Goal: Task Accomplishment & Management: Complete application form

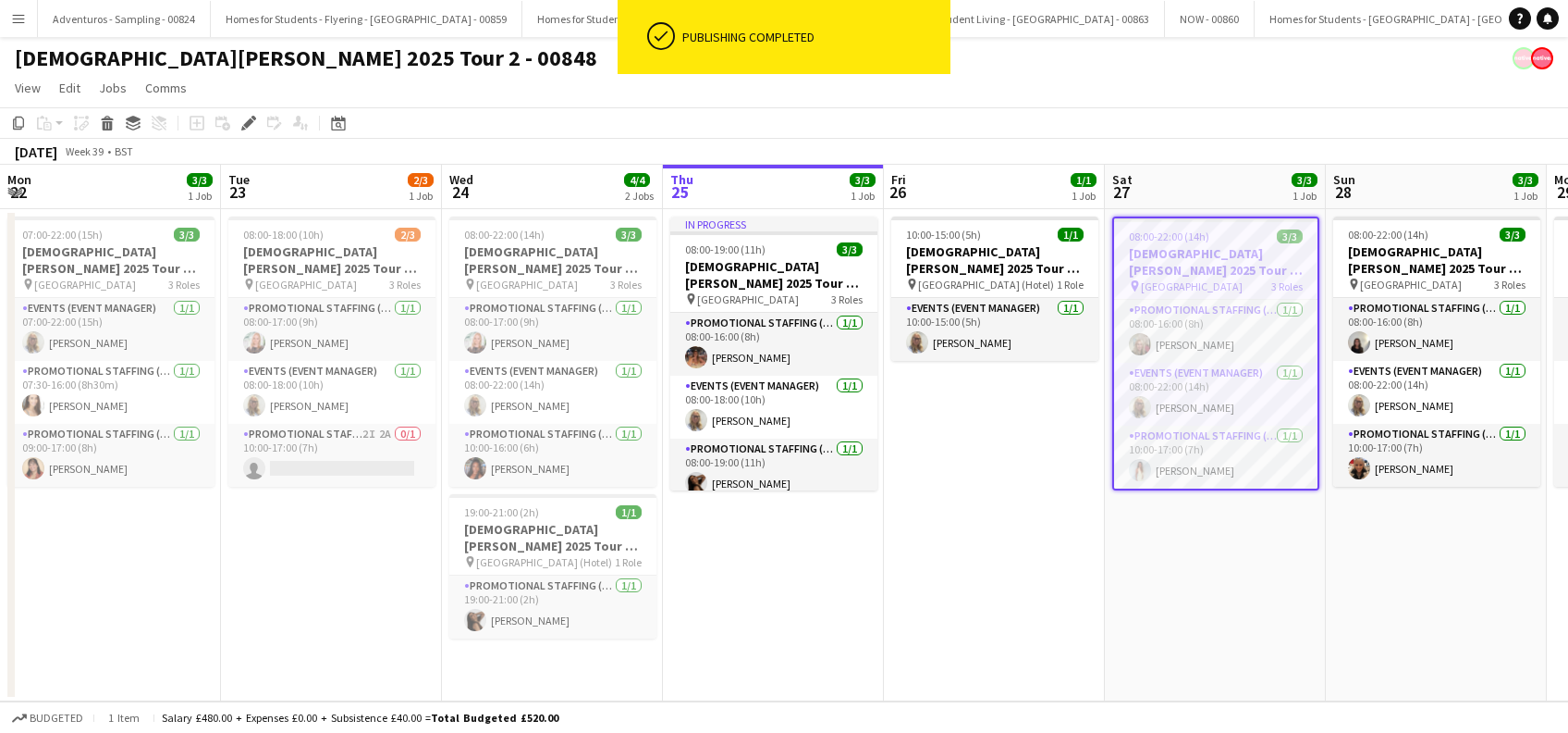
scroll to position [0, 636]
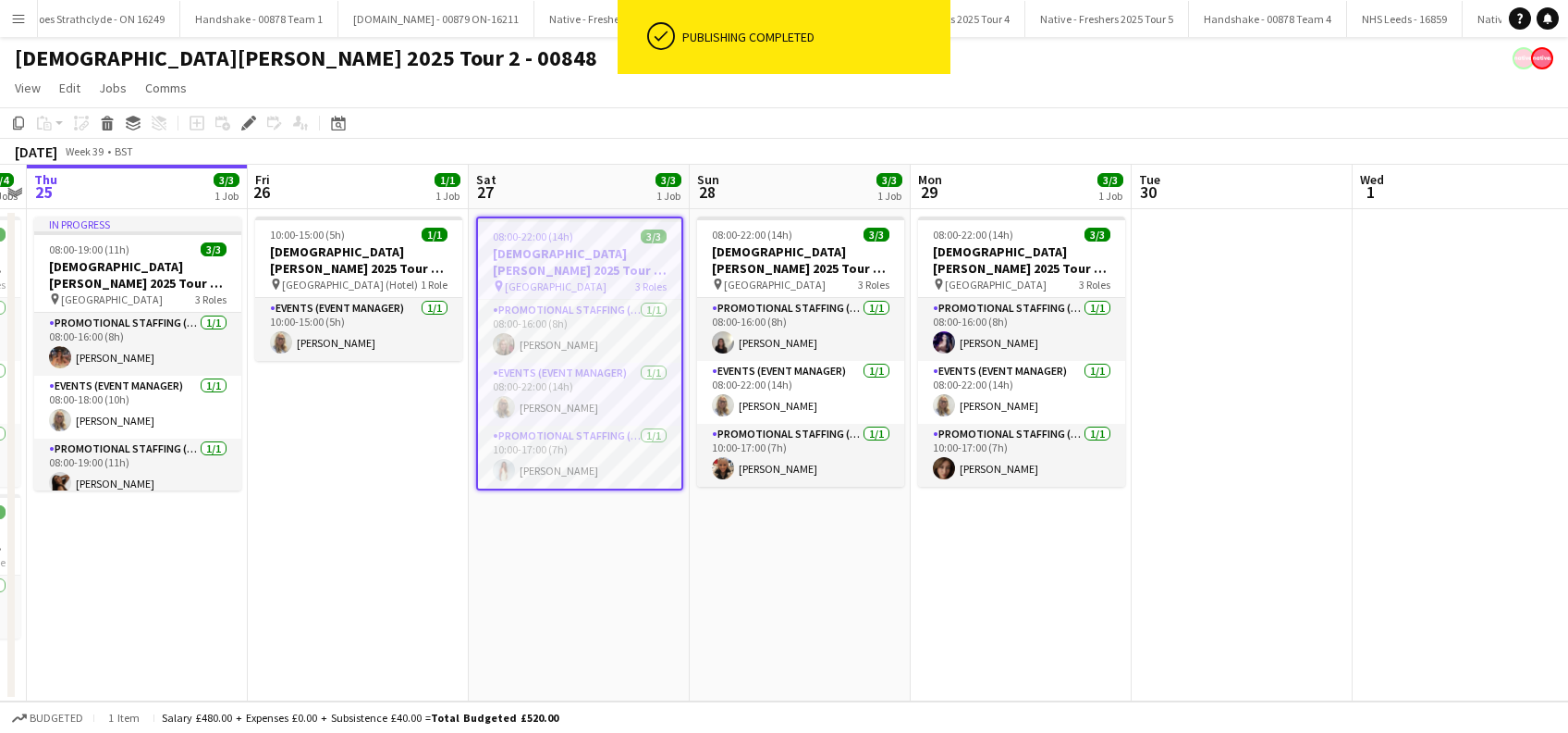
click at [564, 560] on app-date-cell "08:00-22:00 (14h) 3/3 [DEMOGRAPHIC_DATA][PERSON_NAME] 2025 Tour 2 - 00848 - [GE…" at bounding box center [579, 455] width 221 height 492
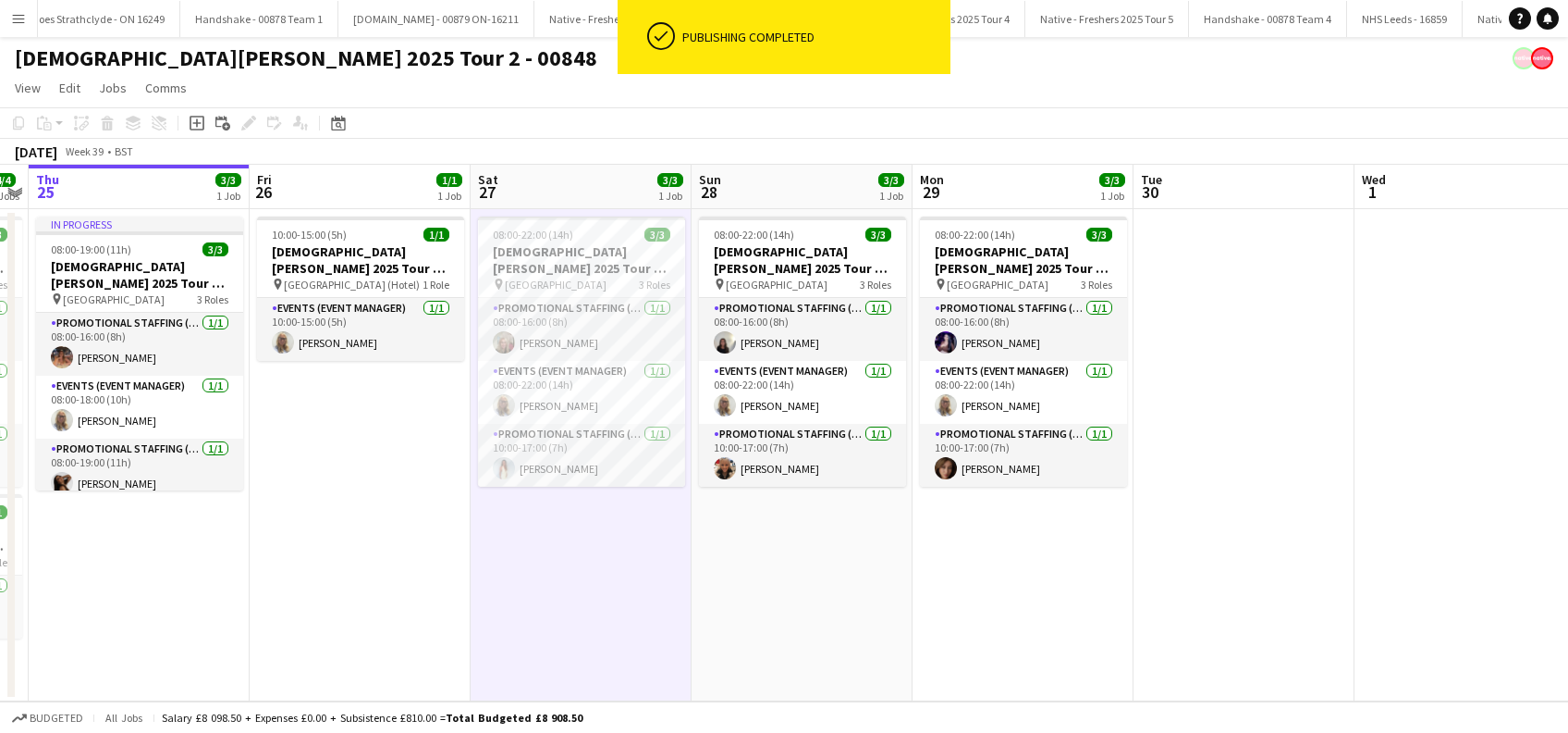
click at [844, 580] on app-date-cell "08:00-22:00 (14h) 3/3 [DEMOGRAPHIC_DATA][PERSON_NAME] 2025 Tour 2 - 00848 - [GE…" at bounding box center [802, 455] width 221 height 492
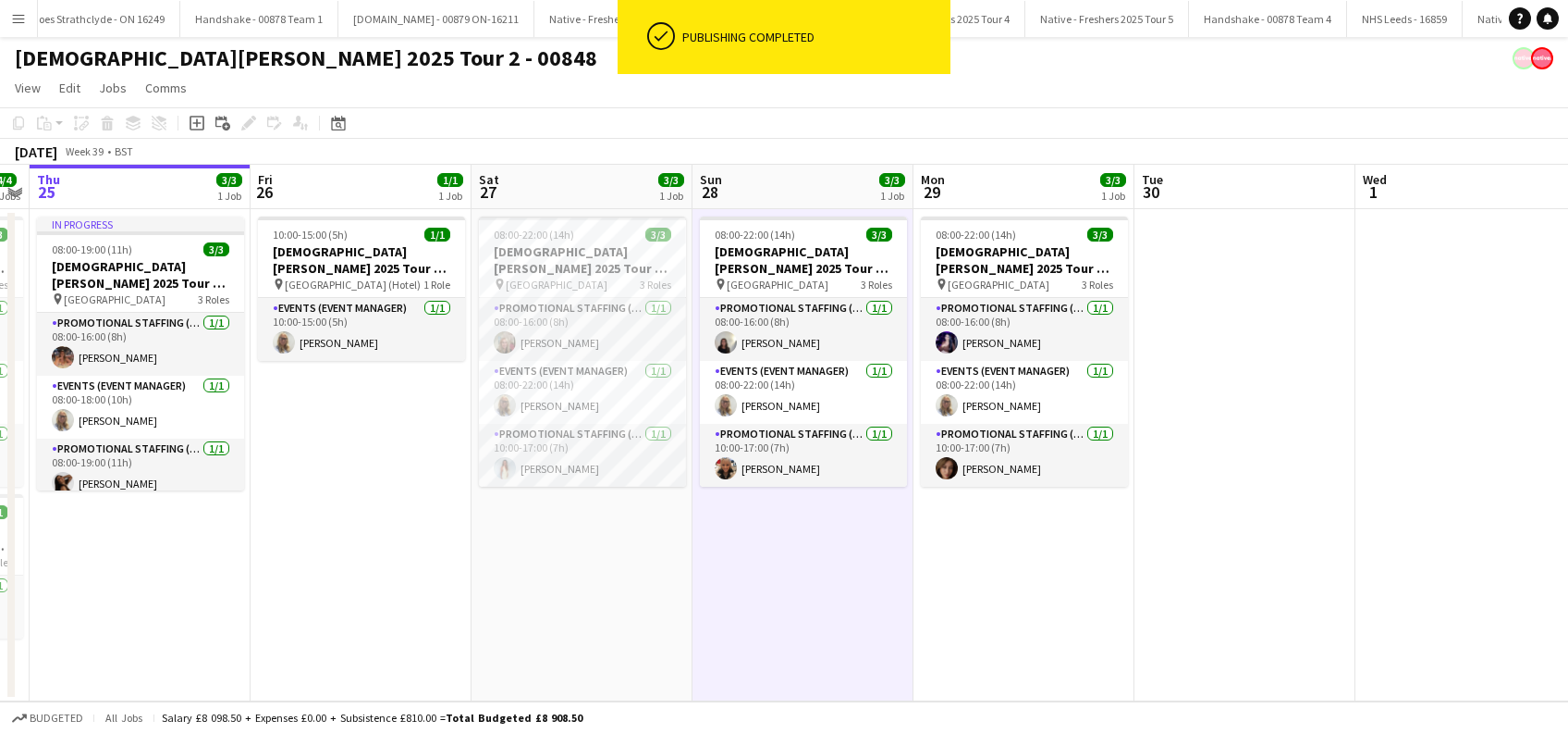
click at [548, 576] on app-date-cell "08:00-22:00 (14h) 3/3 [DEMOGRAPHIC_DATA][PERSON_NAME] 2025 Tour 2 - 00848 - [GE…" at bounding box center [582, 455] width 221 height 492
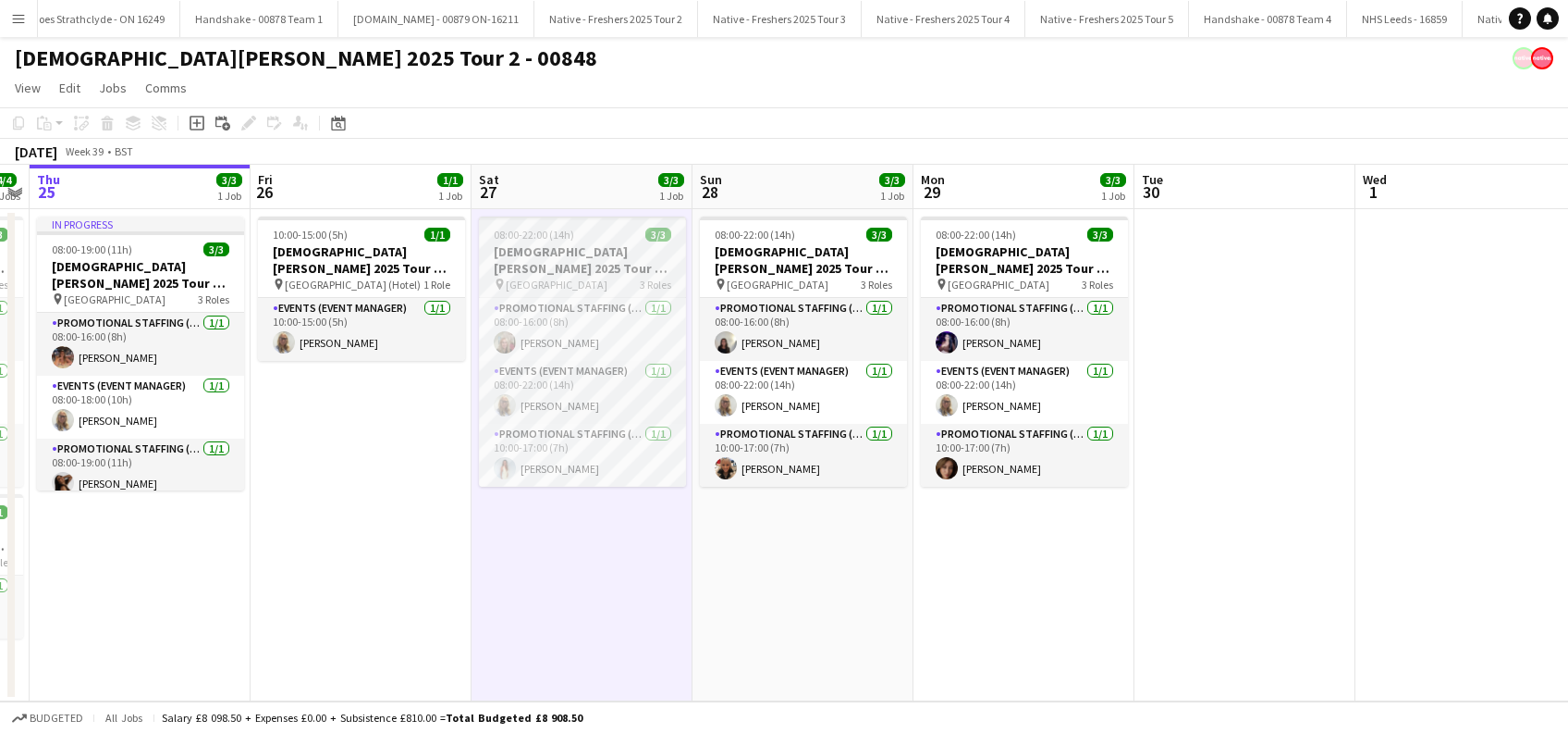
click at [549, 253] on h3 "[DEMOGRAPHIC_DATA][PERSON_NAME] 2025 Tour 2 - 00848 - [GEOGRAPHIC_DATA]" at bounding box center [583, 260] width 207 height 33
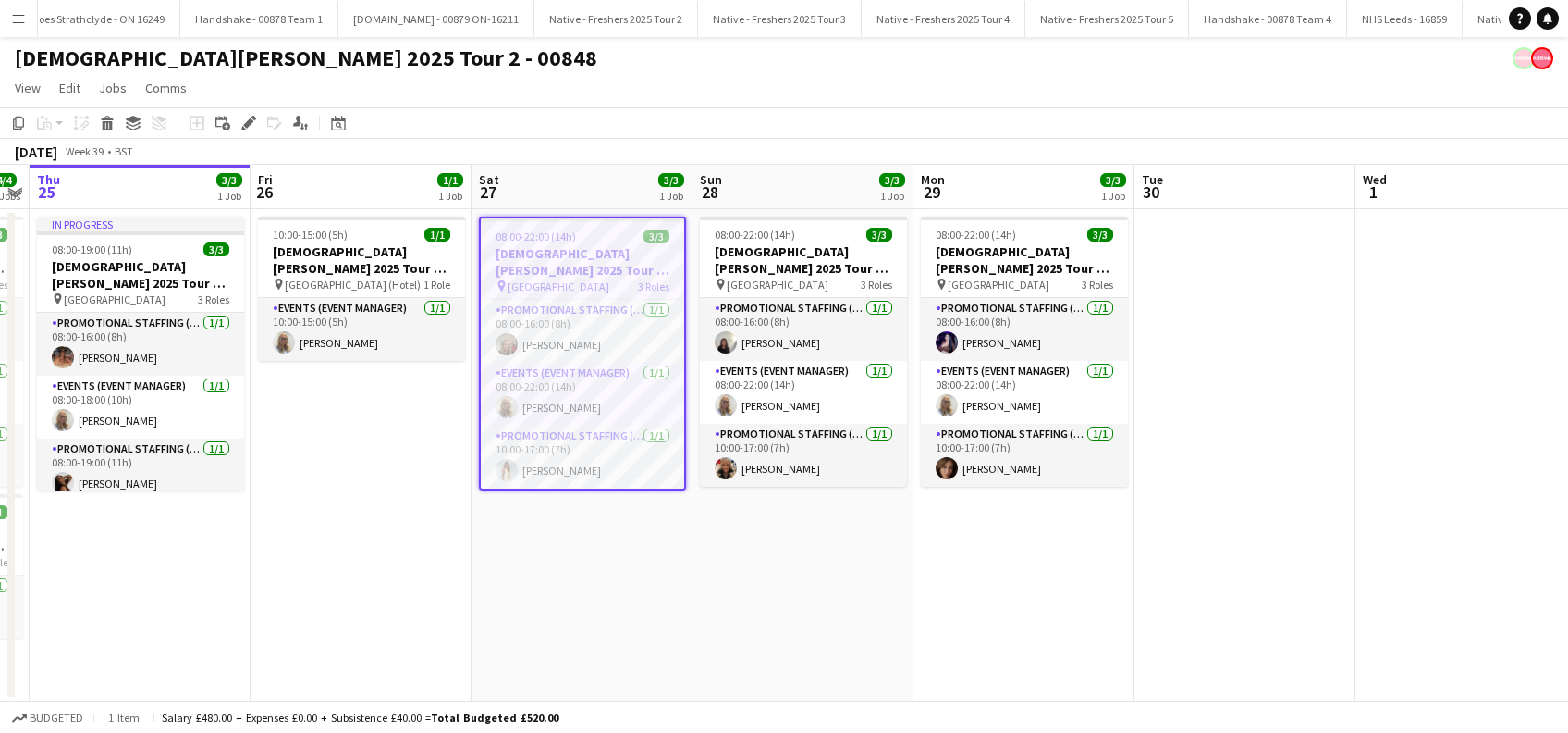
scroll to position [0, 633]
click at [242, 116] on icon "Edit" at bounding box center [248, 122] width 15 height 15
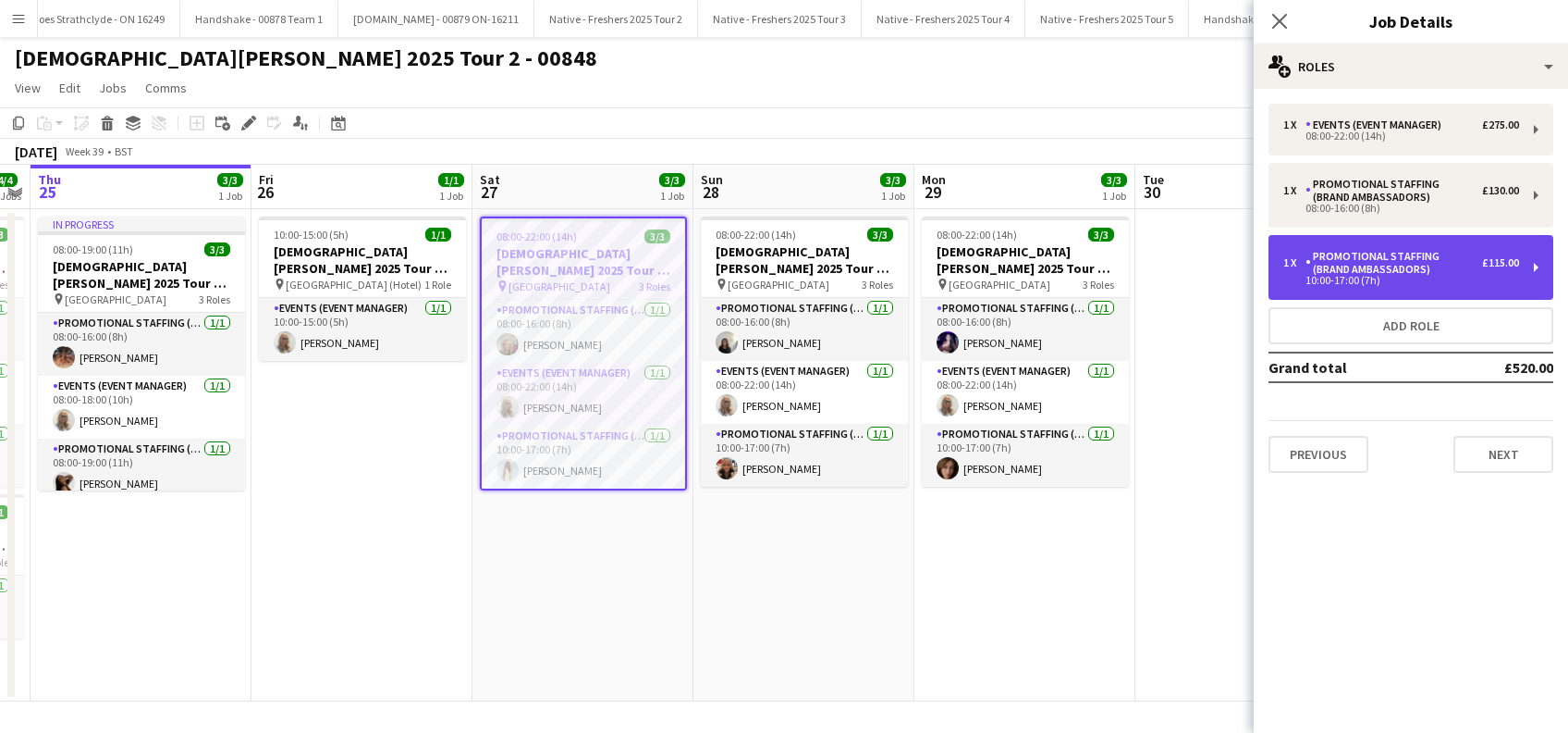
click at [1400, 275] on div "Promotional Staffing (Brand Ambassadors)" at bounding box center [1394, 262] width 177 height 25
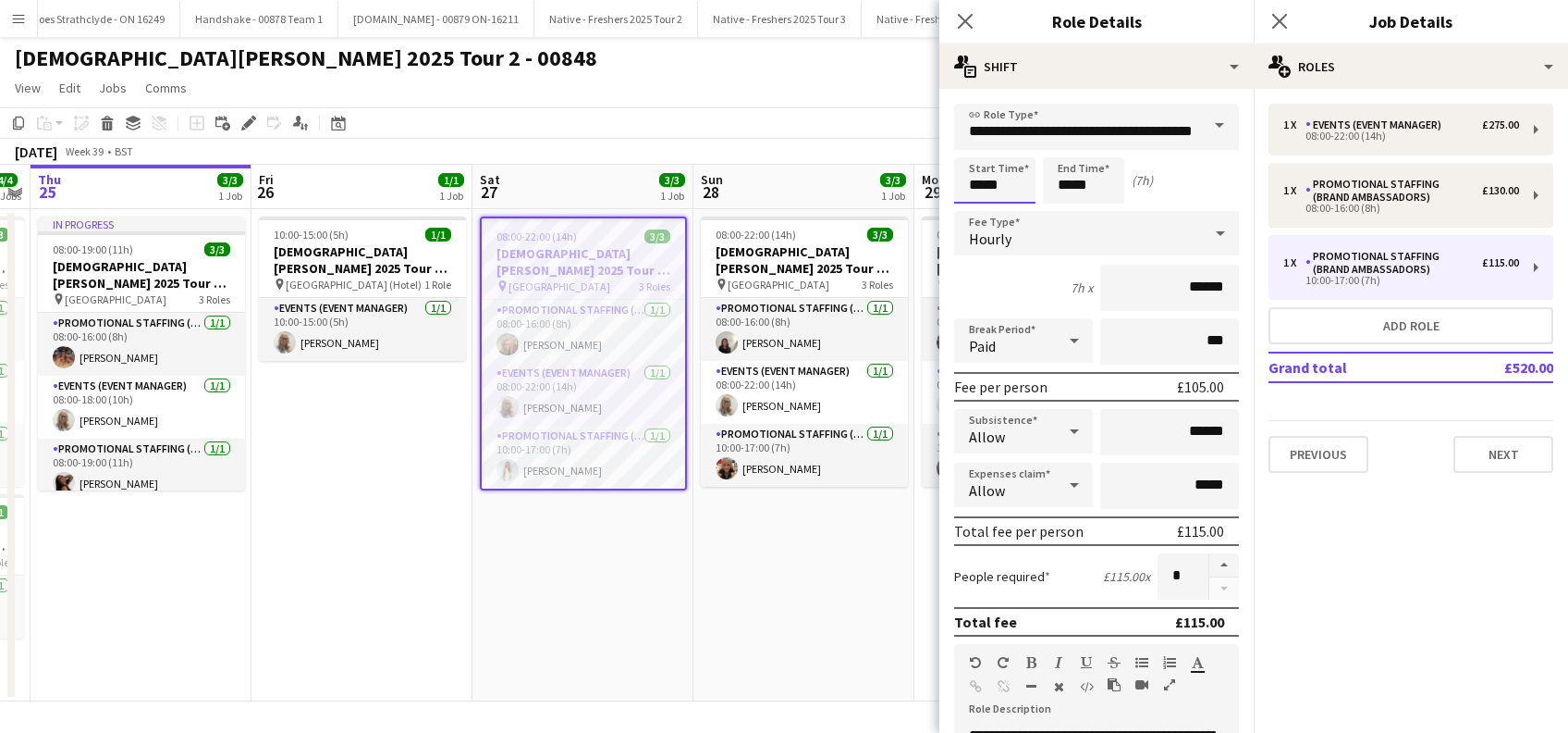
click at [992, 163] on input "*****" at bounding box center [995, 180] width 81 height 46
click at [978, 212] on div at bounding box center [976, 212] width 37 height 19
type input "*****"
click at [978, 212] on div at bounding box center [976, 212] width 37 height 19
click at [1080, 185] on input "*****" at bounding box center [1083, 180] width 81 height 46
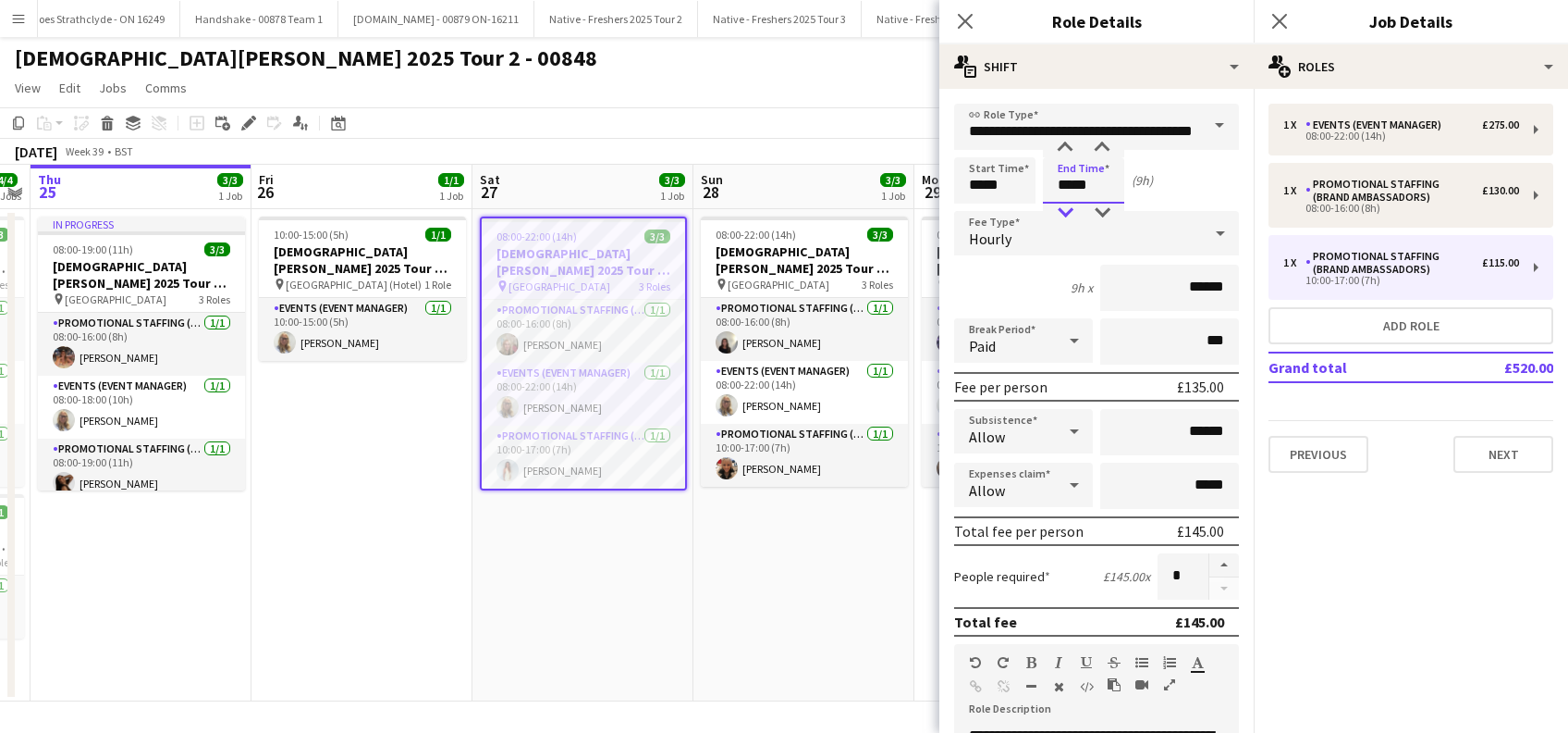
type input "*****"
click at [1065, 214] on div at bounding box center [1065, 212] width 37 height 19
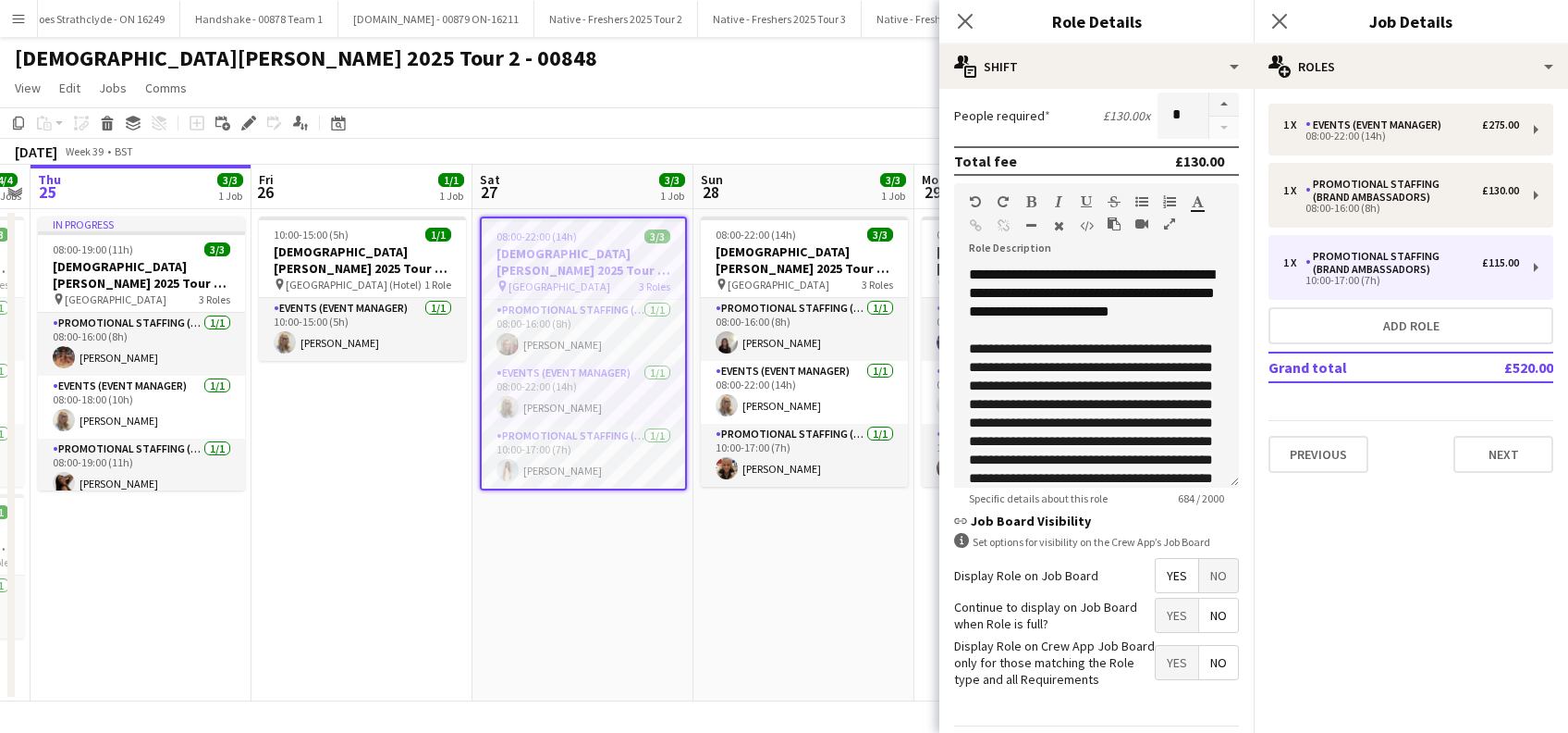
scroll to position [534, 0]
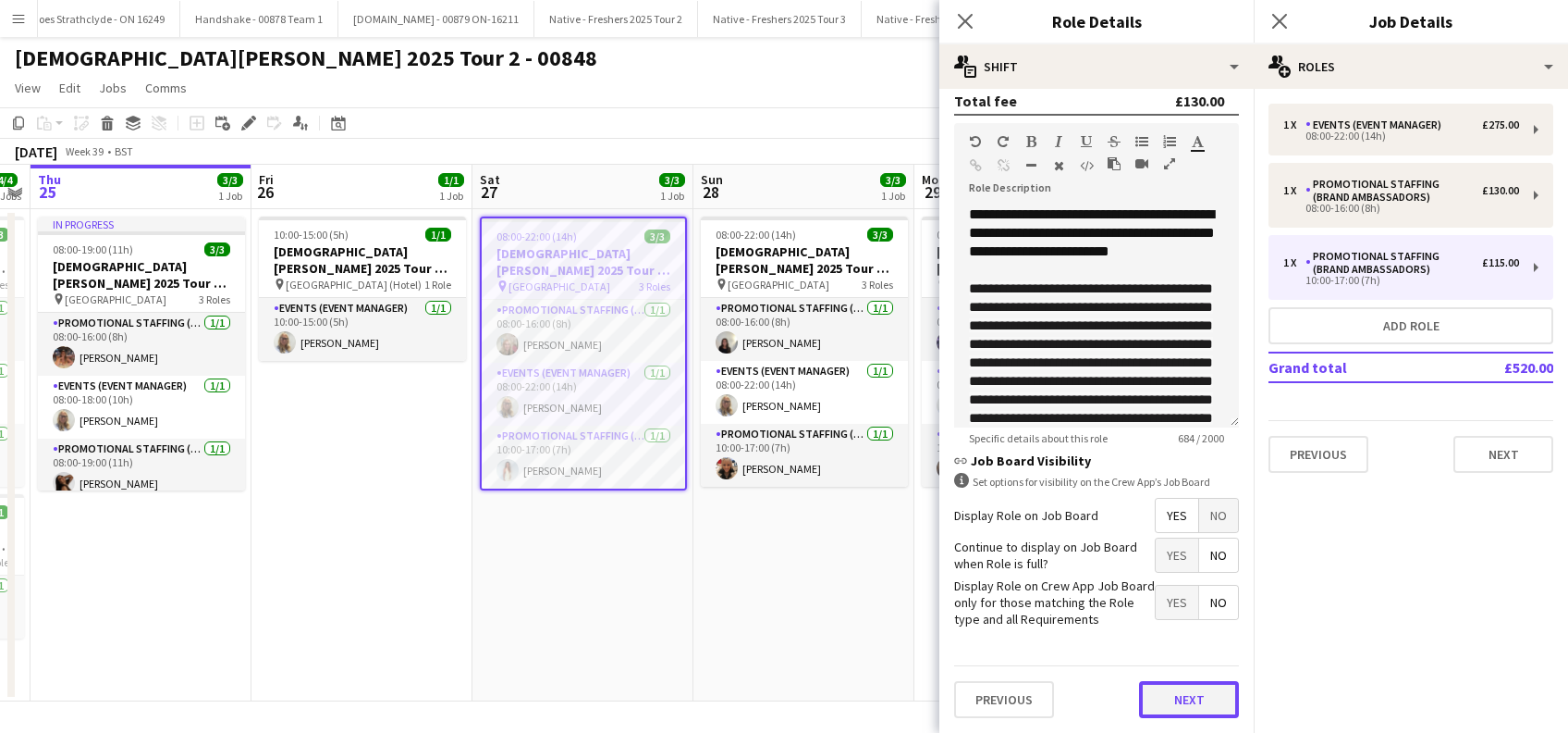
click at [1166, 702] on button "Next" at bounding box center [1189, 700] width 100 height 37
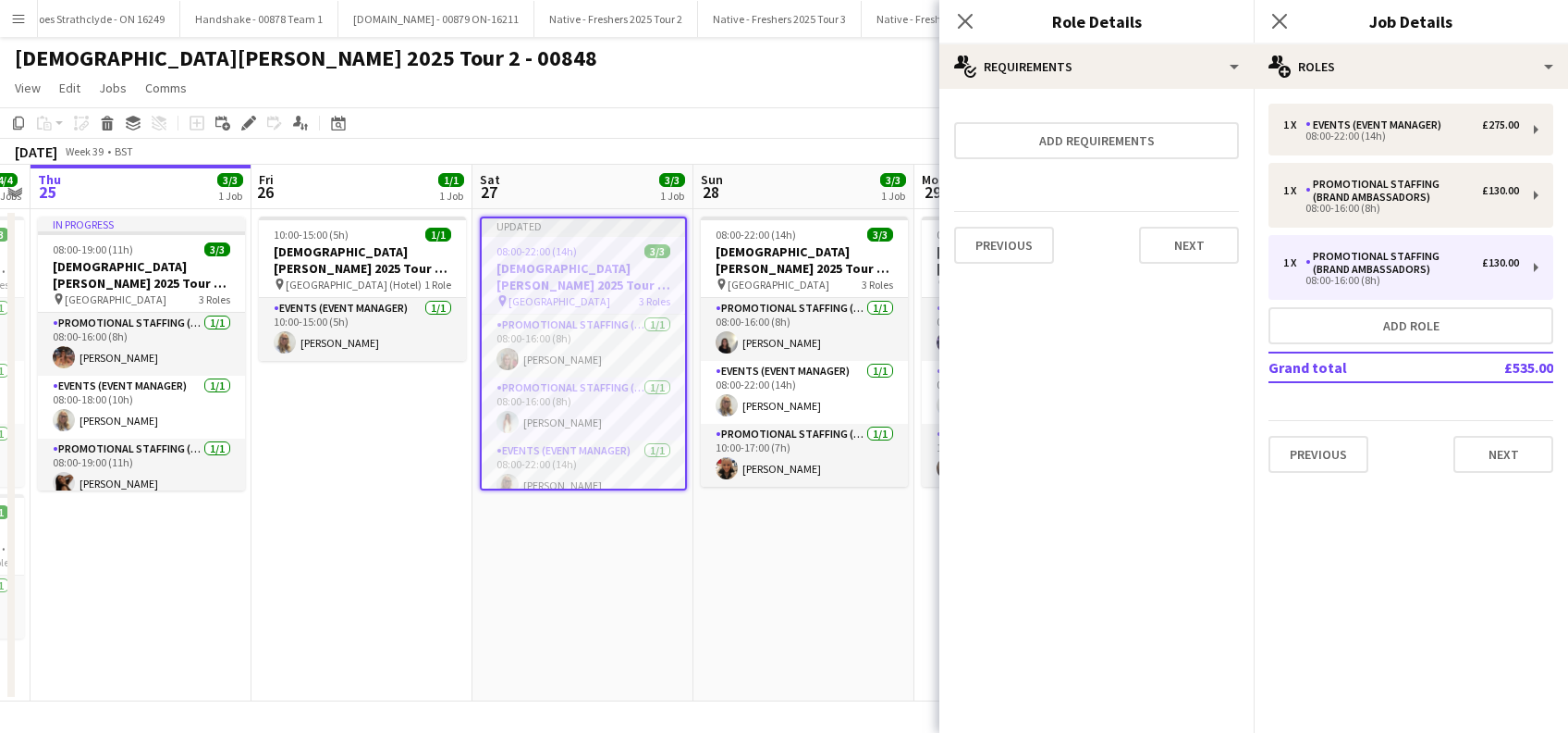
scroll to position [0, 0]
click at [1195, 252] on button "Next" at bounding box center [1189, 246] width 100 height 37
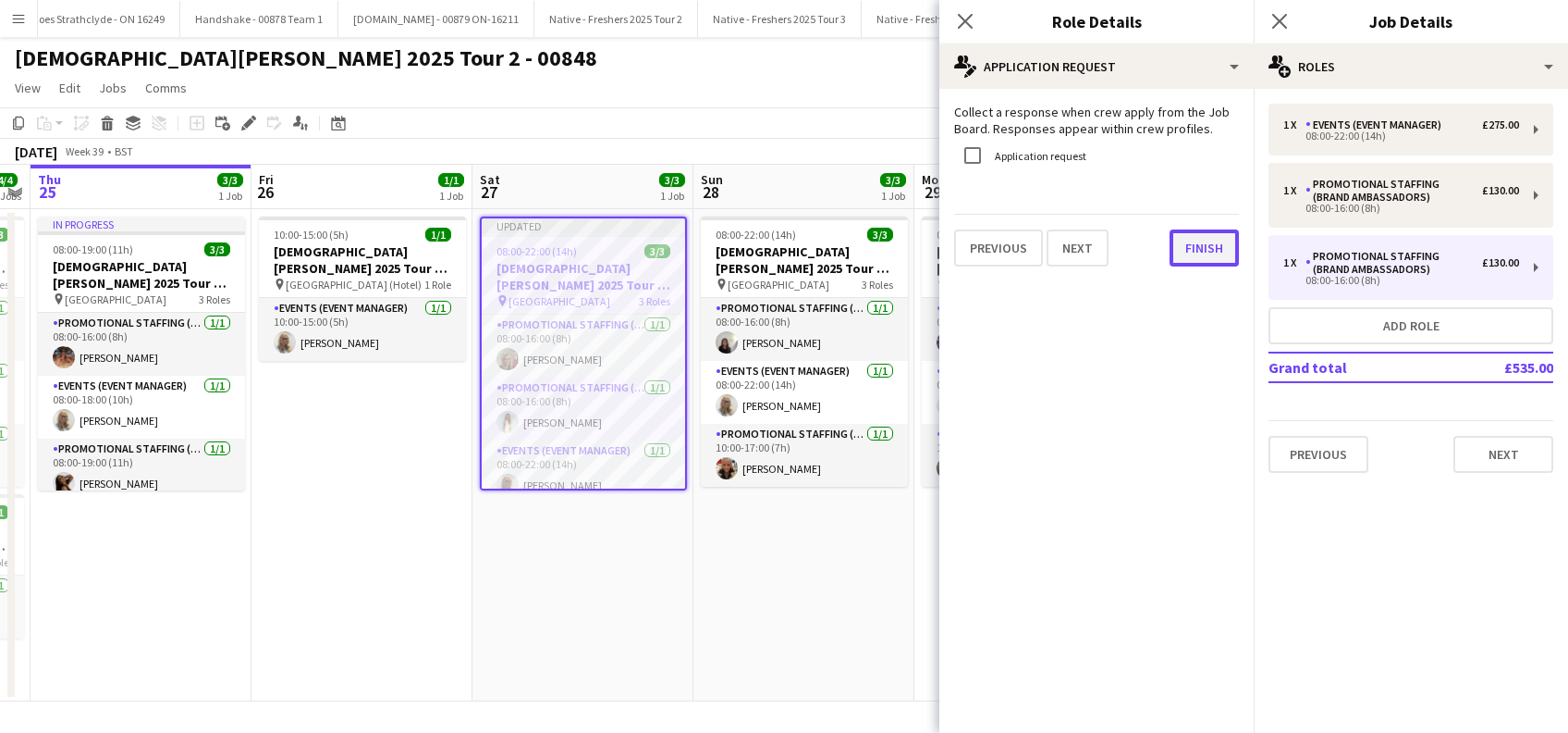
click at [1206, 246] on button "Finish" at bounding box center [1204, 248] width 69 height 37
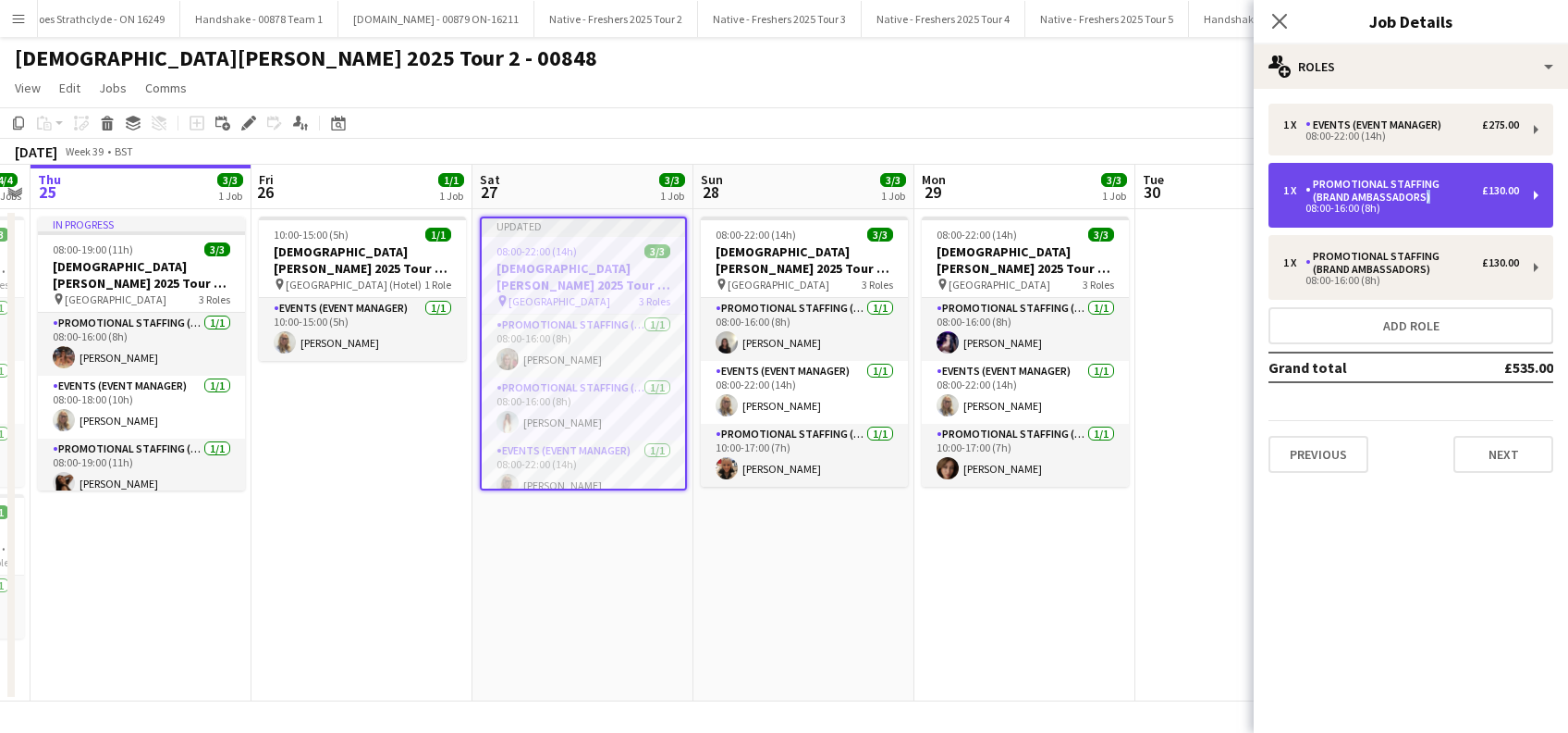
click at [1383, 191] on div "Promotional Staffing (Brand Ambassadors)" at bounding box center [1394, 191] width 177 height 25
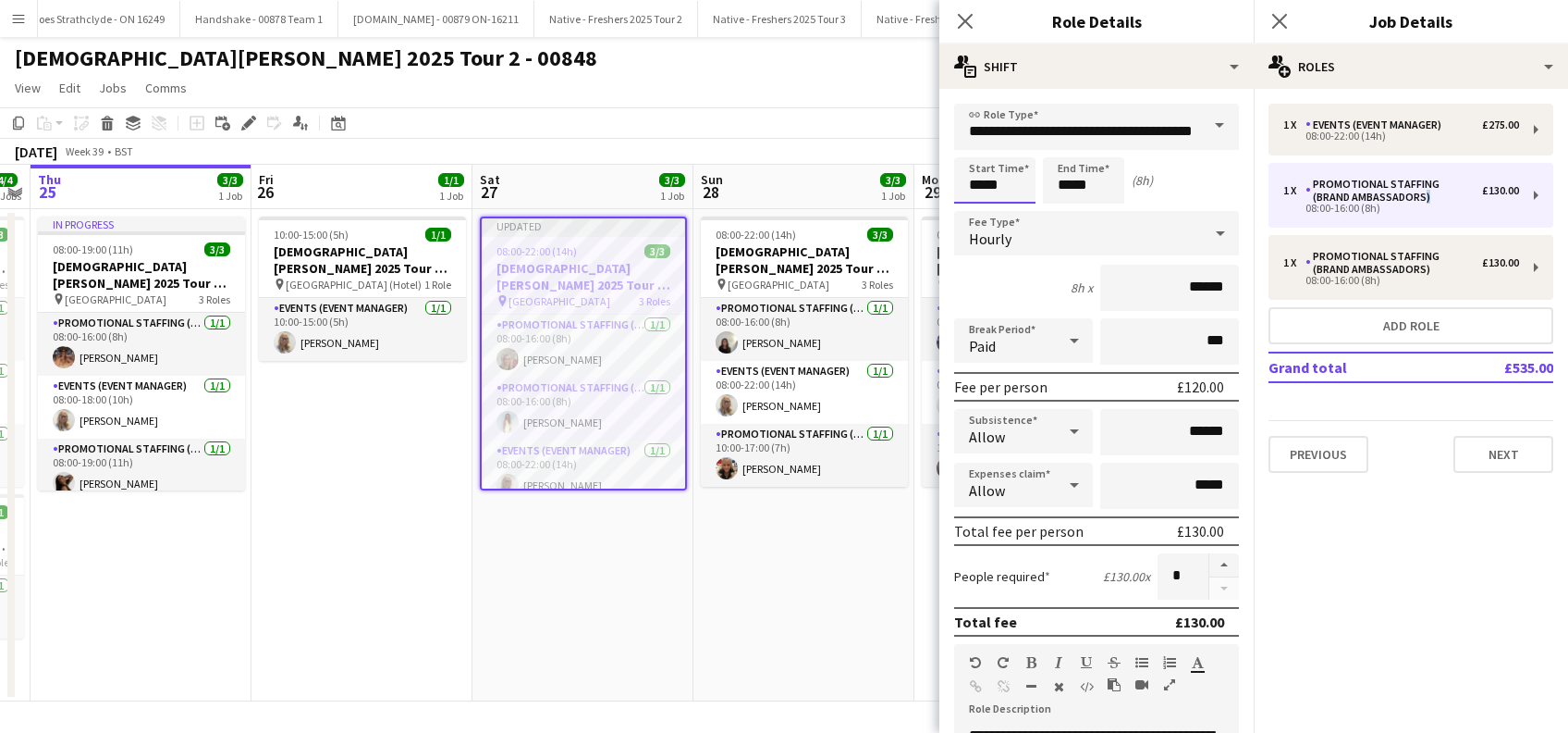
drag, startPoint x: 985, startPoint y: 192, endPoint x: 969, endPoint y: 173, distance: 24.8
click at [986, 193] on input "*****" at bounding box center [995, 180] width 81 height 46
click at [981, 144] on div at bounding box center [976, 148] width 37 height 19
type input "*****"
click at [981, 144] on div at bounding box center [976, 148] width 37 height 19
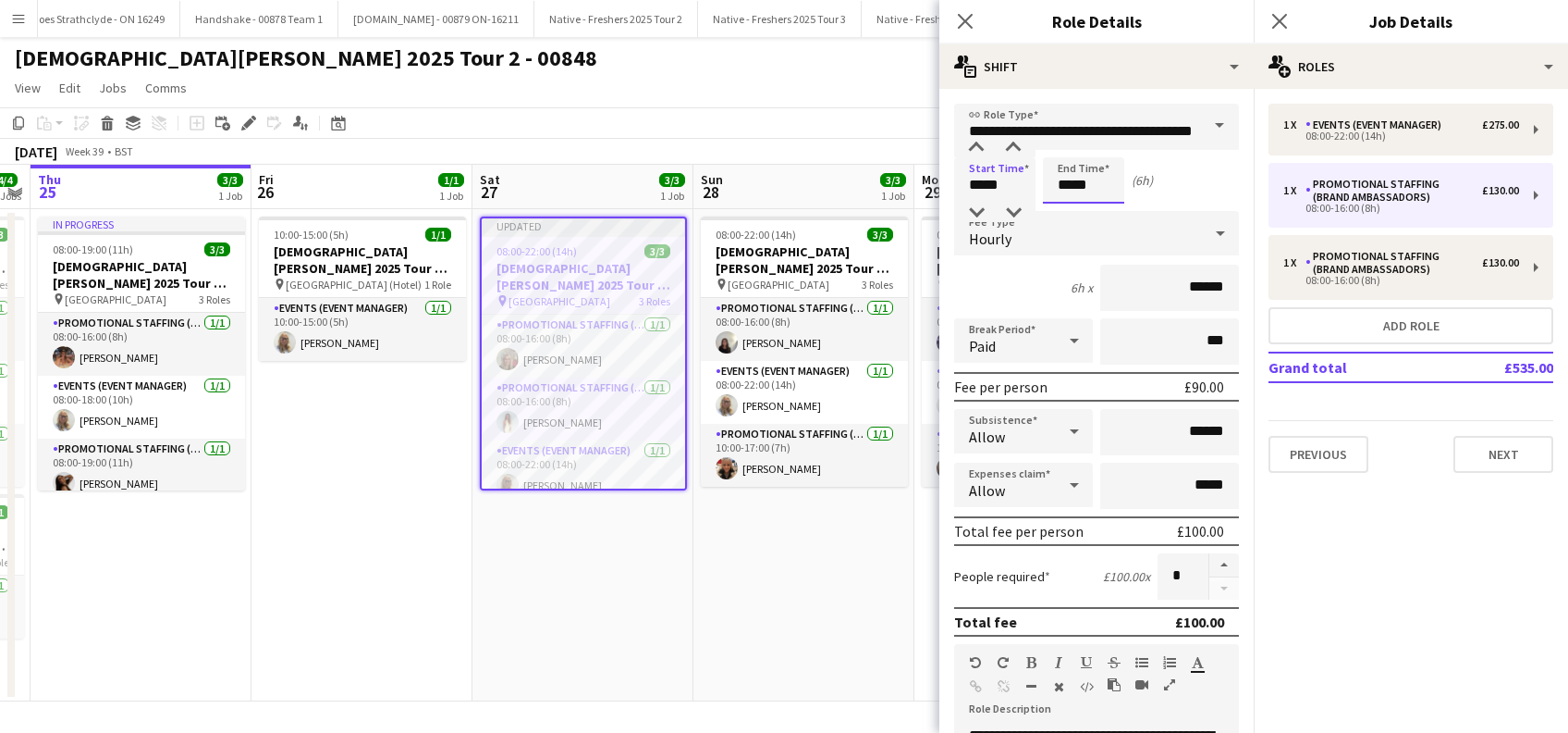
drag, startPoint x: 1088, startPoint y: 182, endPoint x: 1077, endPoint y: 173, distance: 14.2
click at [1088, 183] on input "*****" at bounding box center [1083, 180] width 81 height 46
type input "*****"
click at [1066, 145] on div at bounding box center [1065, 148] width 37 height 19
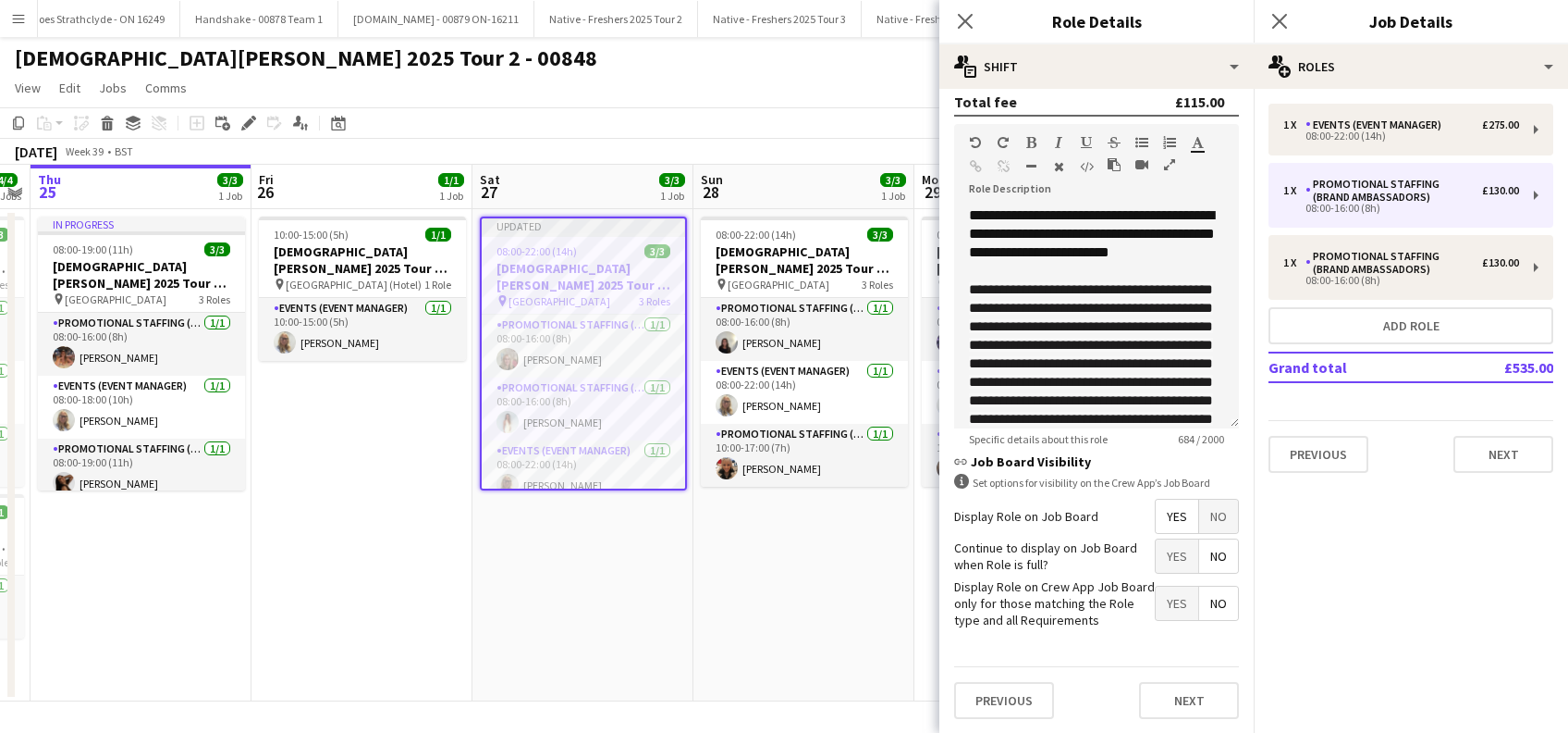
scroll to position [534, 0]
click at [1177, 695] on button "Next" at bounding box center [1189, 700] width 100 height 37
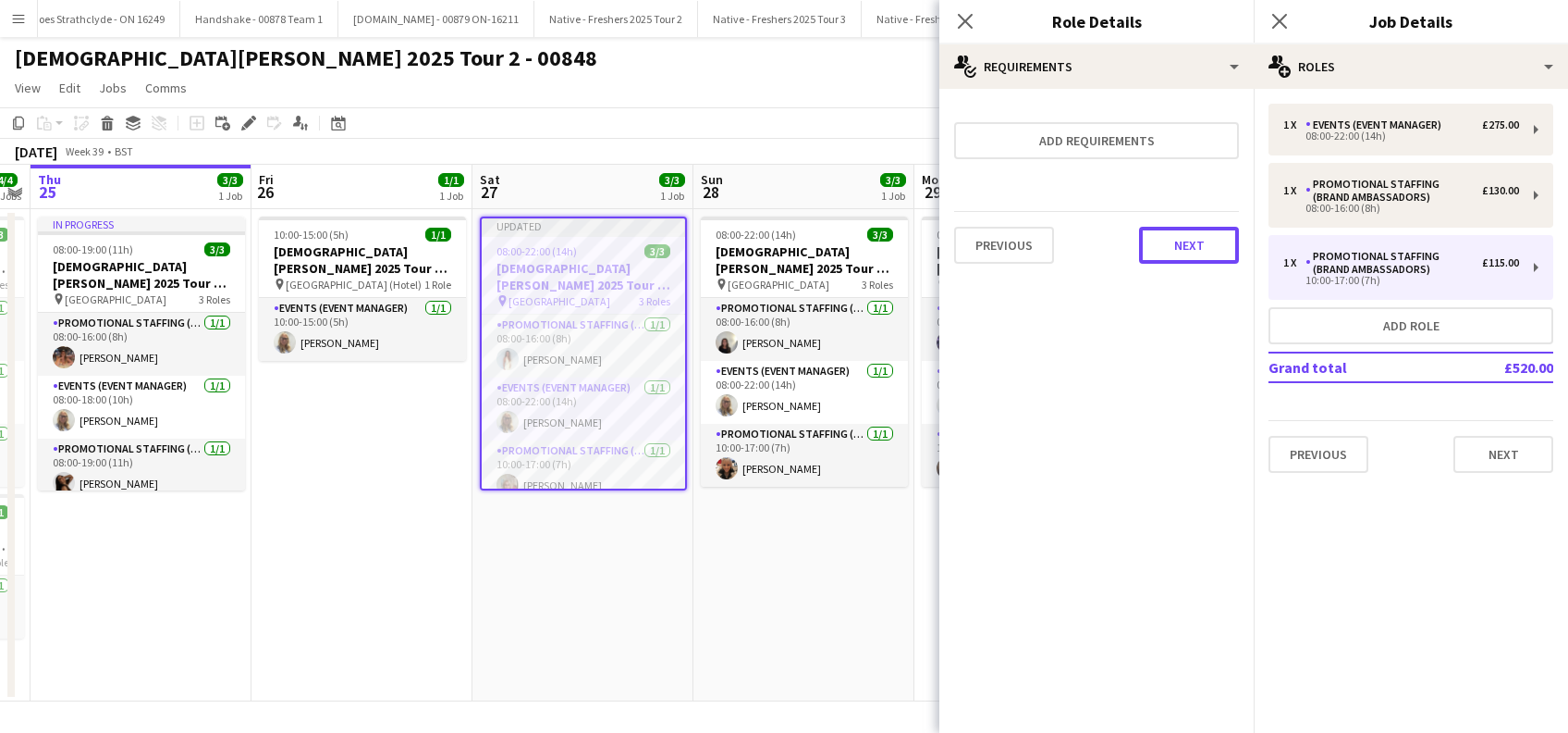
click at [1177, 243] on button "Next" at bounding box center [1189, 246] width 100 height 37
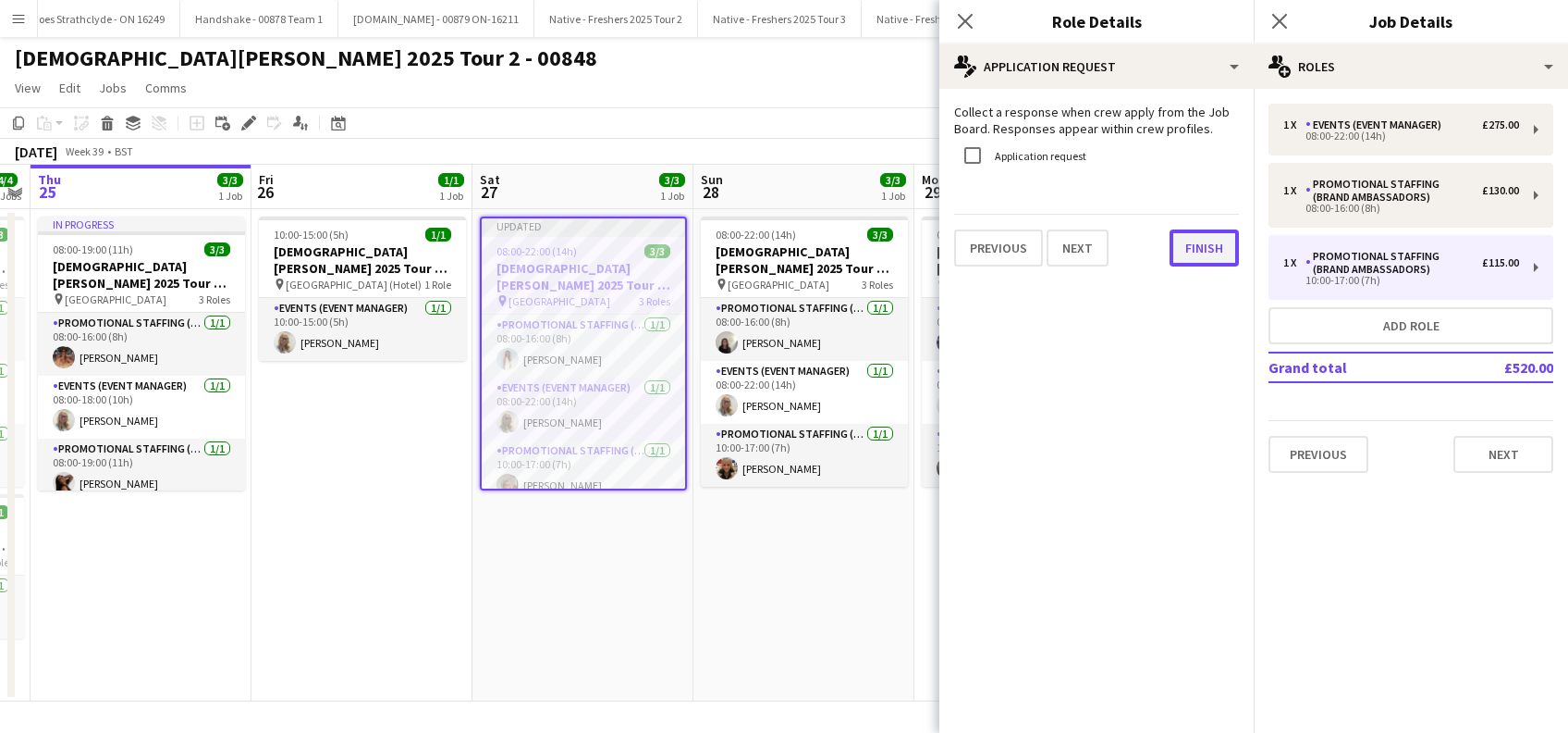
click at [1206, 249] on button "Finish" at bounding box center [1204, 248] width 69 height 37
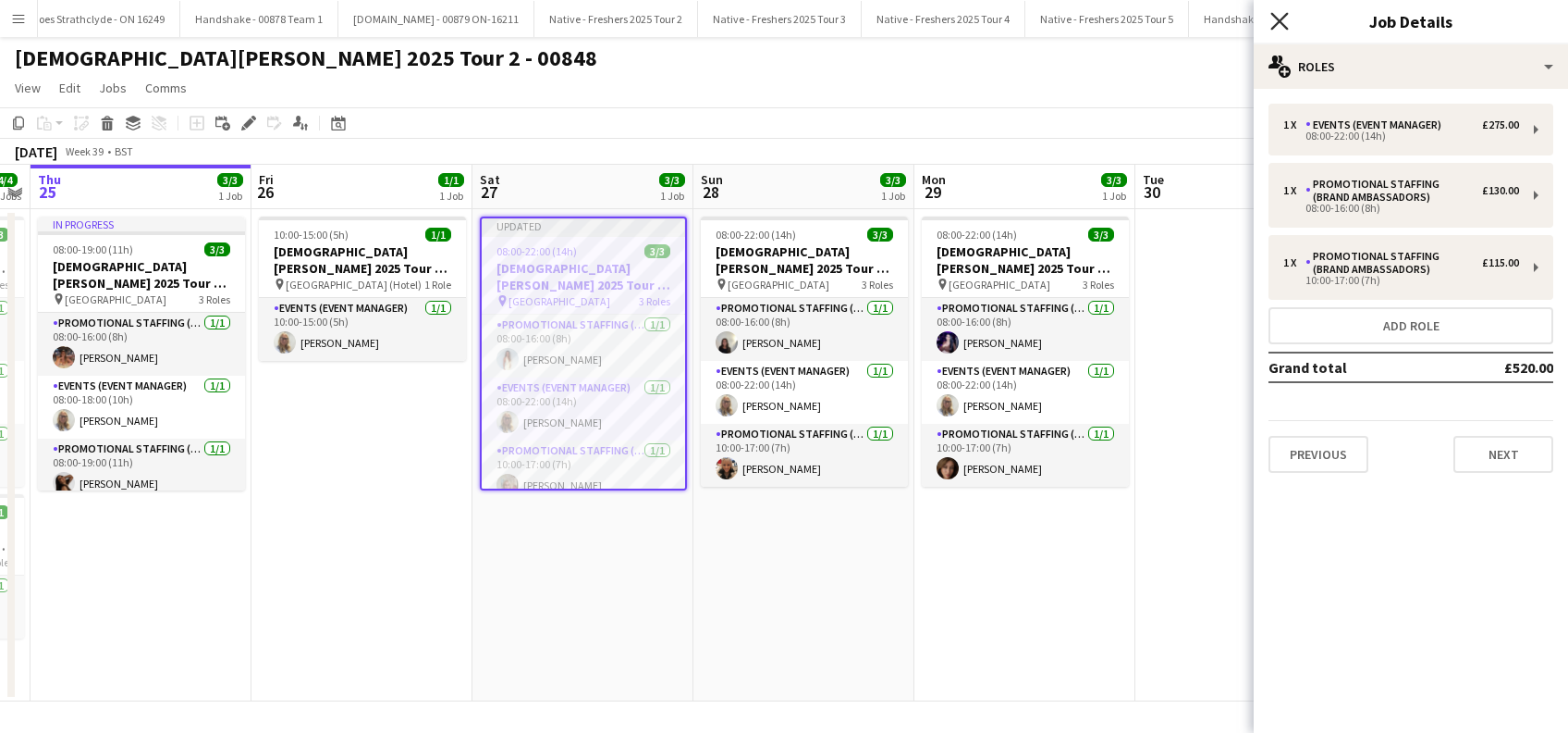
click at [1279, 18] on icon "Close pop-in" at bounding box center [1279, 21] width 18 height 18
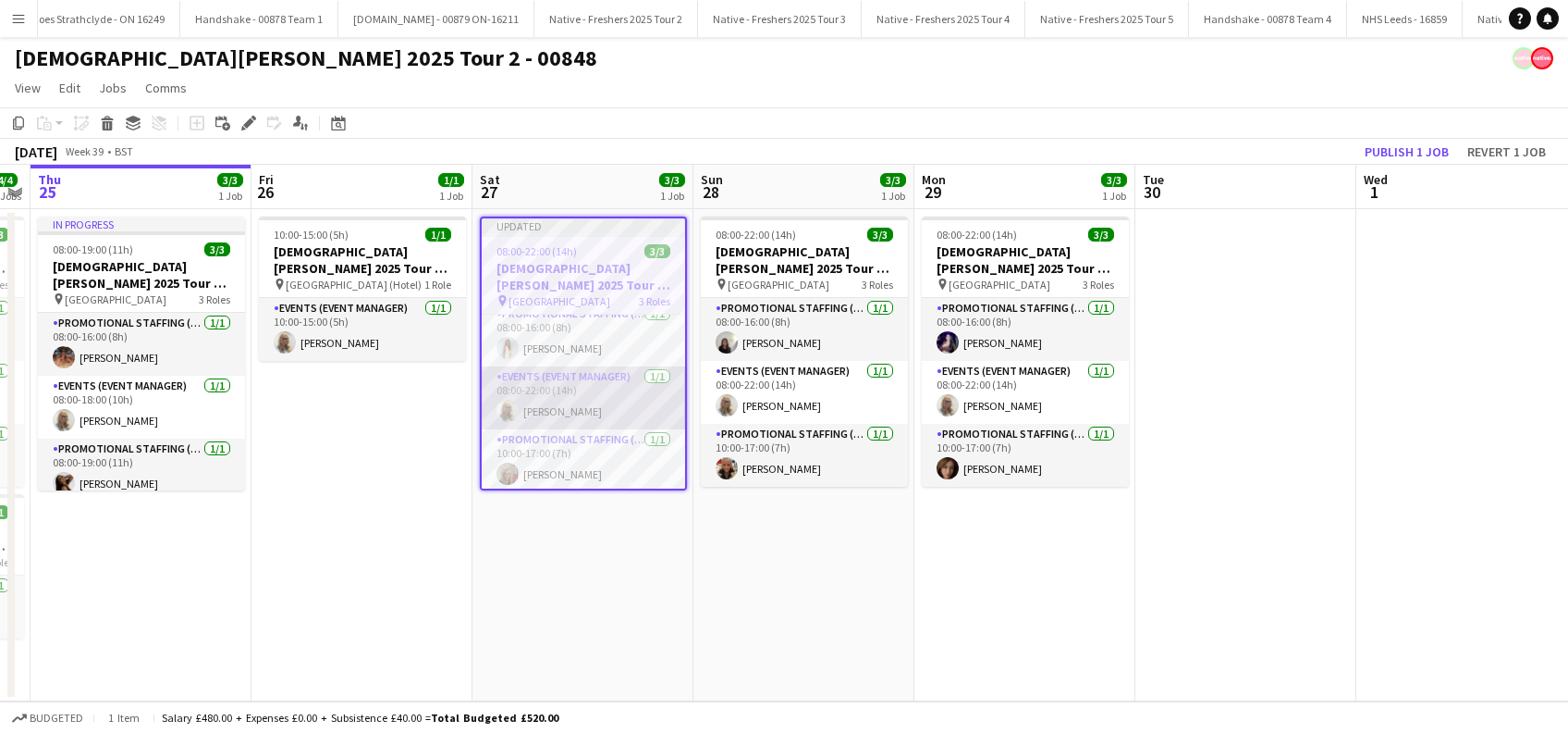
scroll to position [14, 0]
click at [593, 579] on app-date-cell "Updated 08:00-22:00 (14h) 3/3 [DEMOGRAPHIC_DATA][PERSON_NAME] 2025 Tour 2 - 008…" at bounding box center [583, 455] width 221 height 492
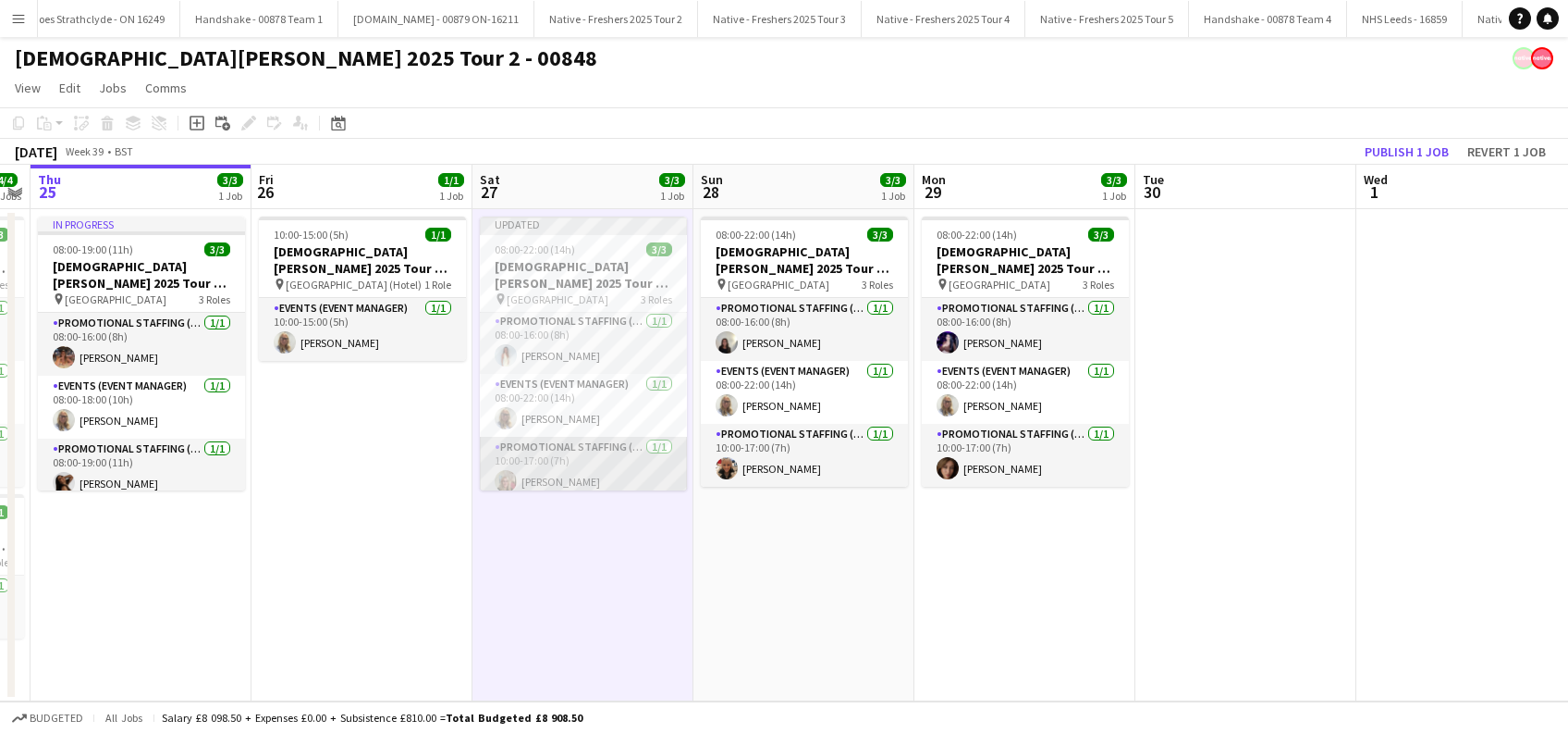
scroll to position [0, 0]
click at [1400, 150] on button "Publish 1 job" at bounding box center [1407, 152] width 99 height 24
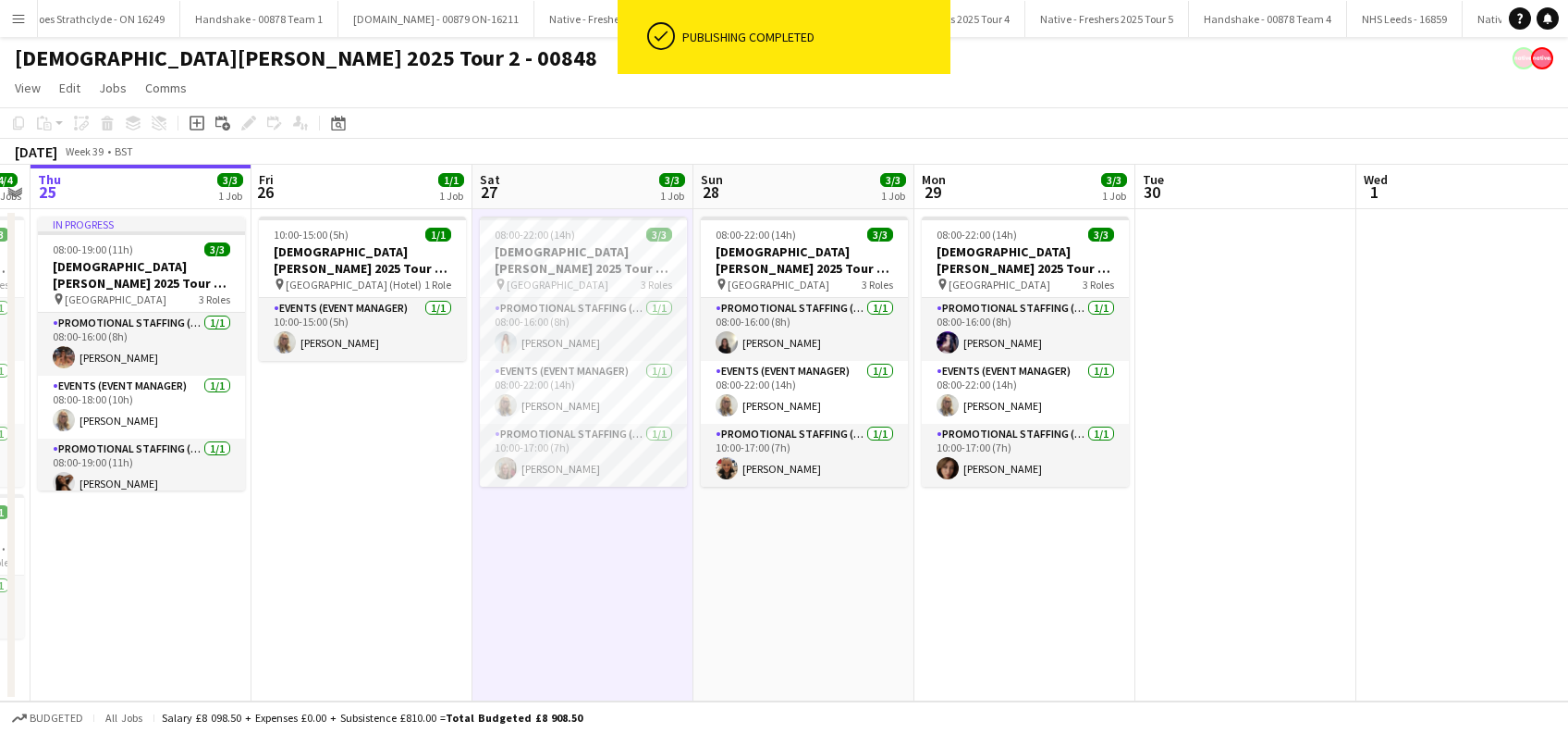
click at [592, 580] on app-date-cell "08:00-22:00 (14h) 3/3 [DEMOGRAPHIC_DATA][PERSON_NAME] 2025 Tour 2 - 00848 - [GE…" at bounding box center [583, 455] width 221 height 492
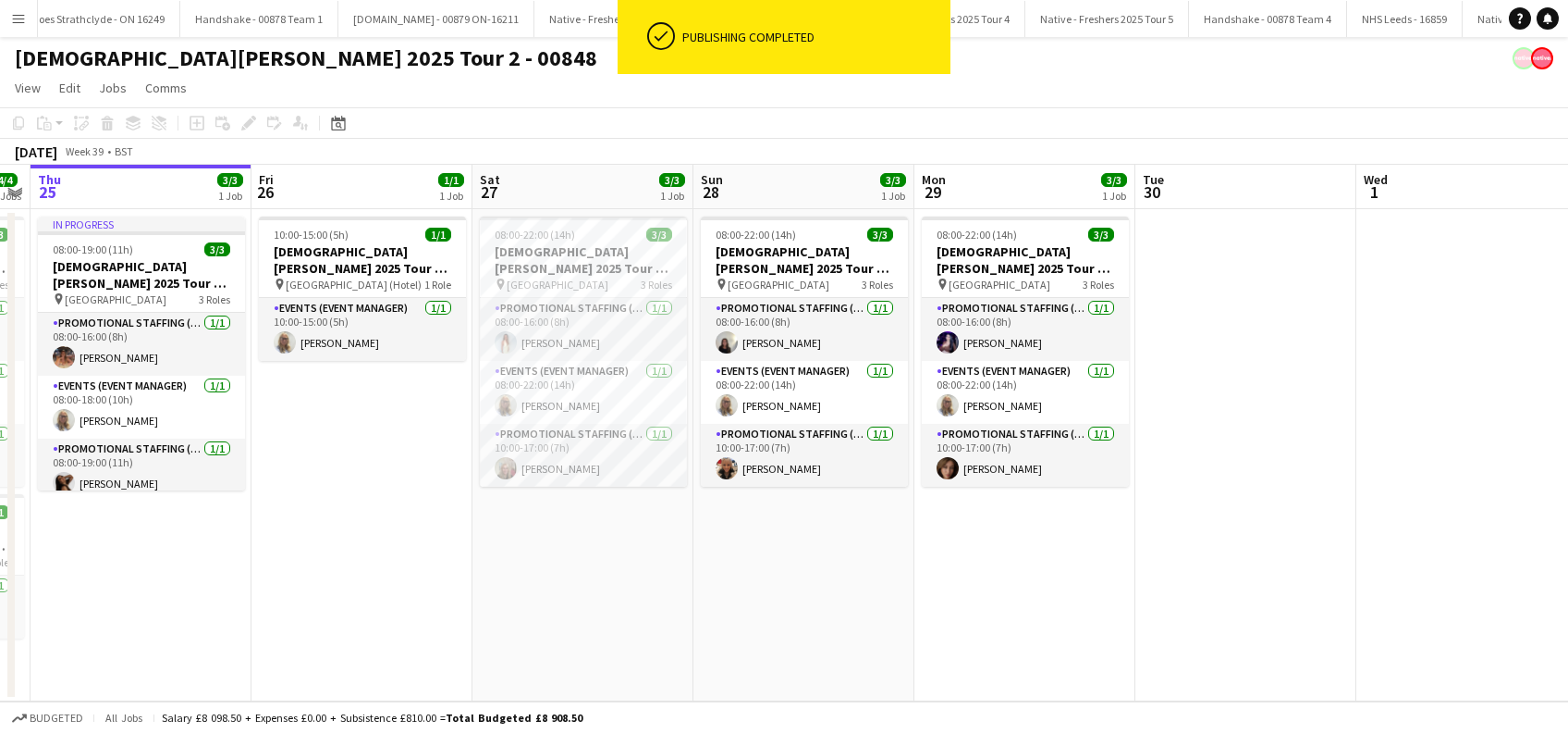
click at [812, 580] on app-date-cell "08:00-22:00 (14h) 3/3 [DEMOGRAPHIC_DATA][PERSON_NAME] 2025 Tour 2 - 00848 - [GE…" at bounding box center [804, 455] width 221 height 492
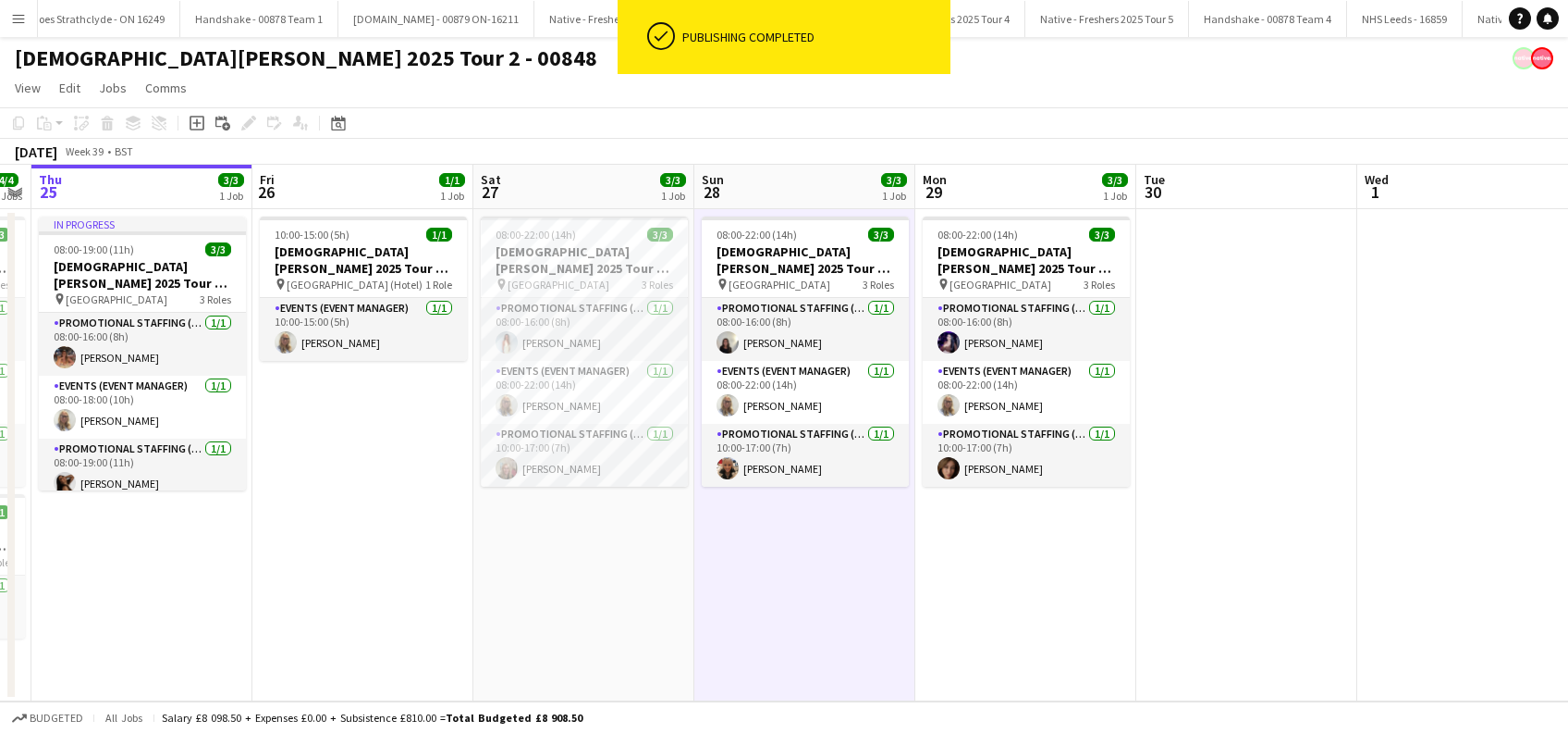
click at [1098, 608] on app-date-cell "08:00-22:00 (14h) 3/3 [DEMOGRAPHIC_DATA][PERSON_NAME] 2025 Tour 2 - 00848 - [GE…" at bounding box center [1026, 455] width 221 height 492
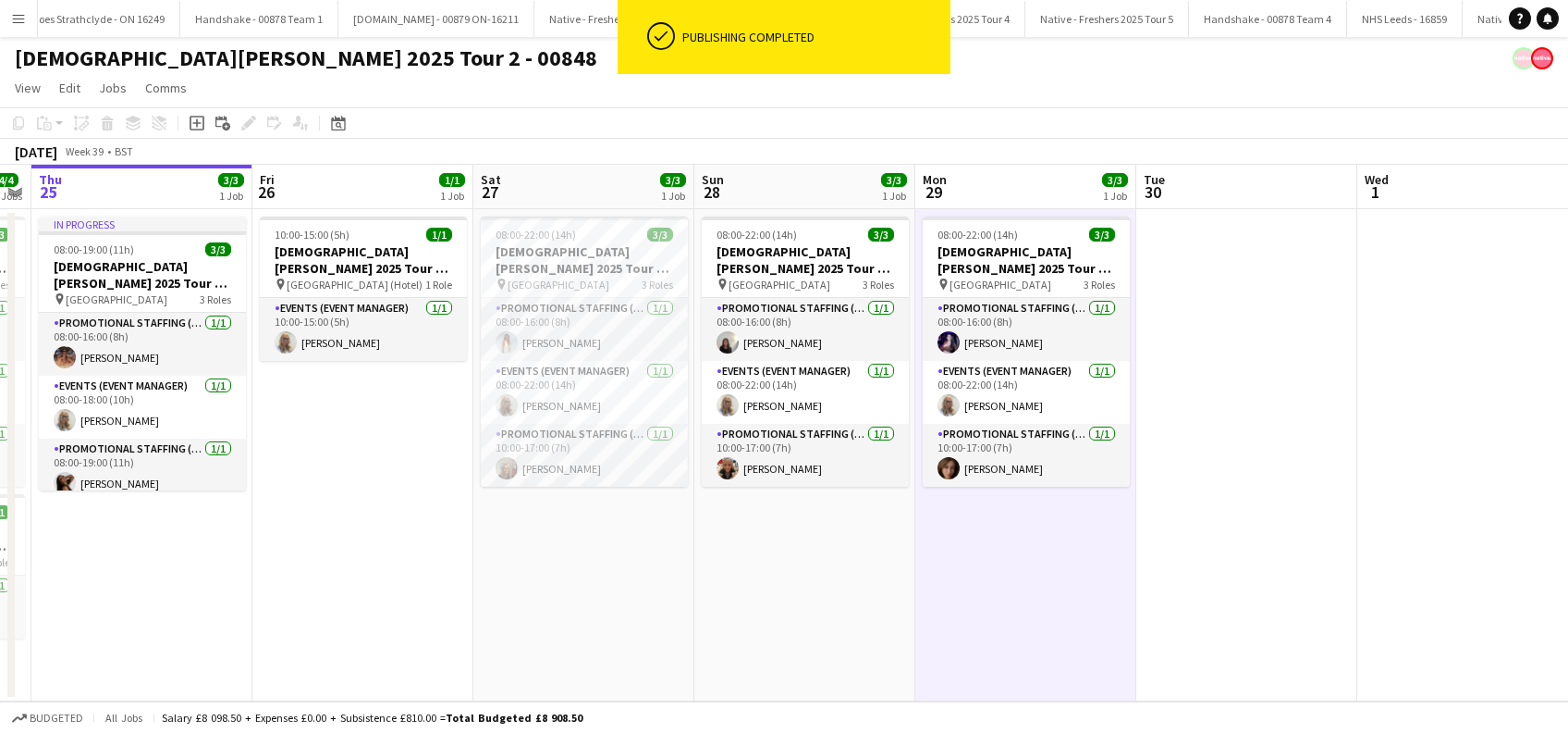
click at [1295, 565] on app-date-cell at bounding box center [1247, 455] width 221 height 492
